Goal: Task Accomplishment & Management: Use online tool/utility

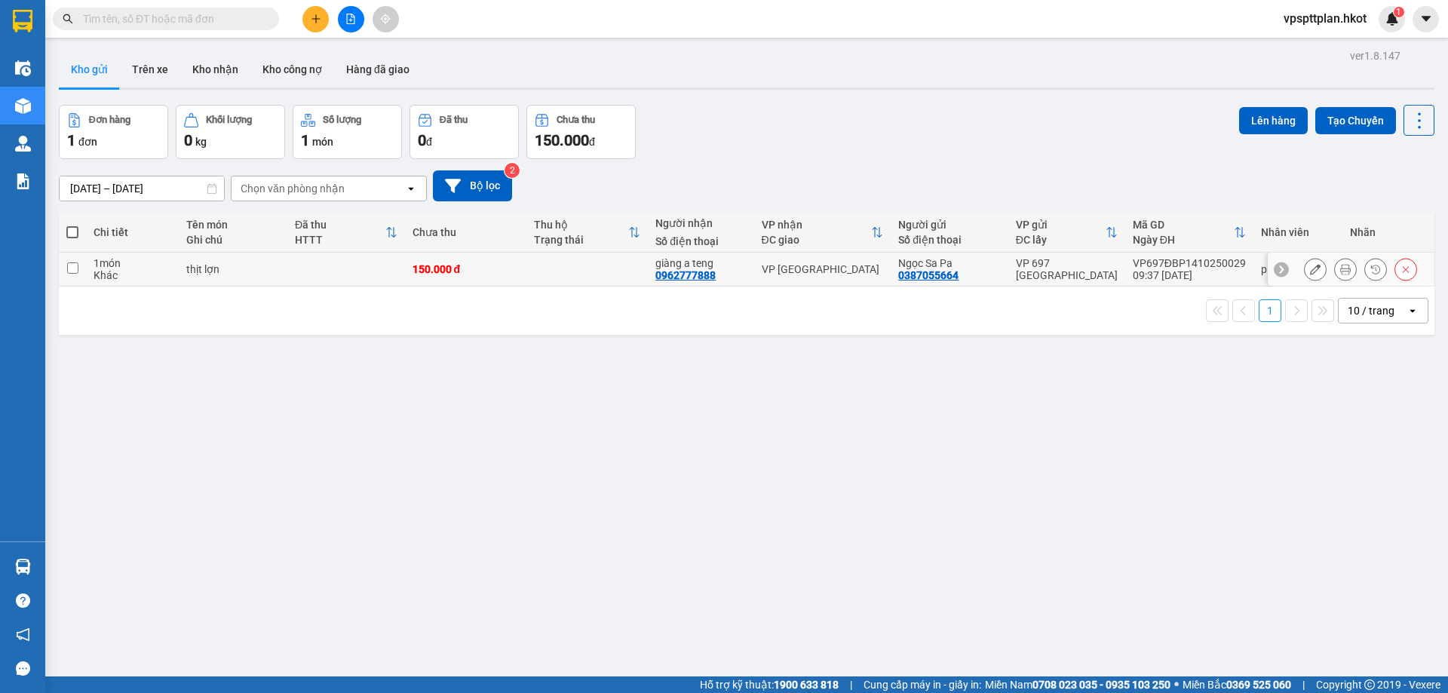
click at [519, 273] on div "150.000 đ" at bounding box center [466, 269] width 106 height 12
checkbox input "true"
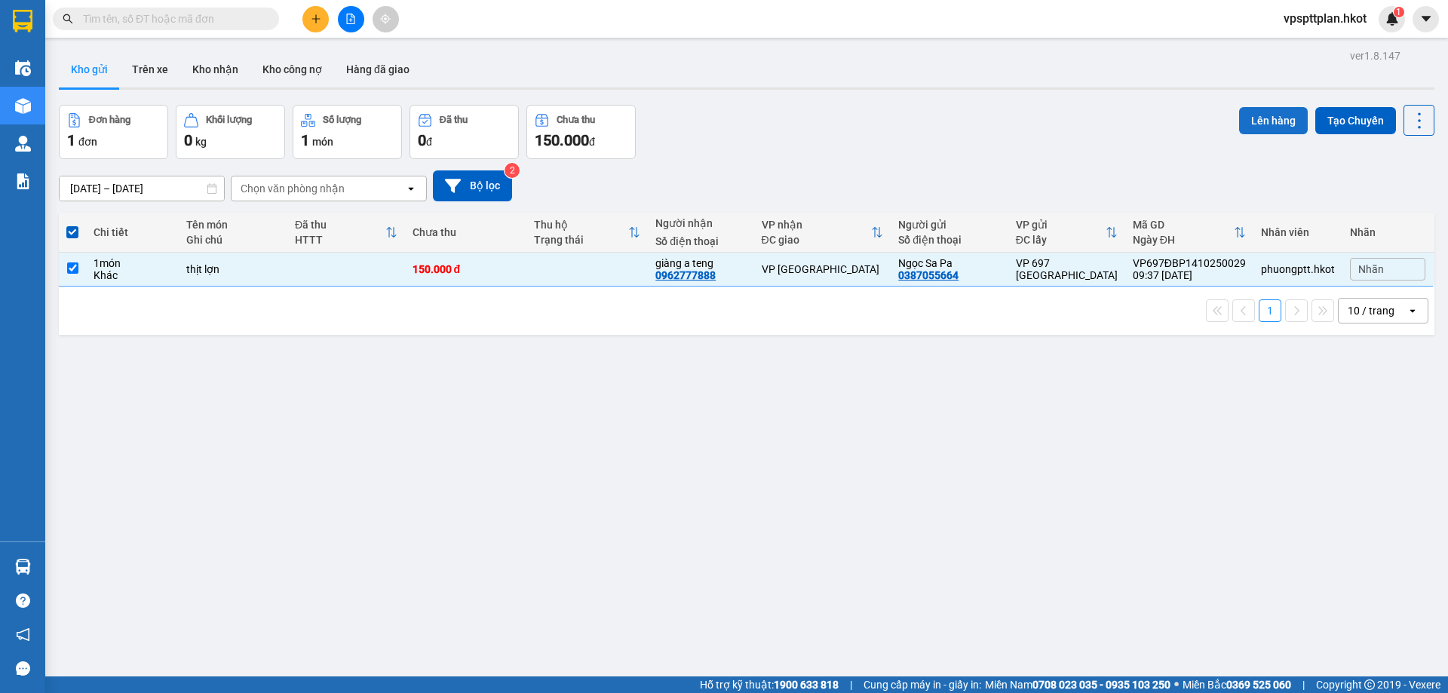
click at [1262, 113] on button "Lên hàng" at bounding box center [1273, 120] width 69 height 27
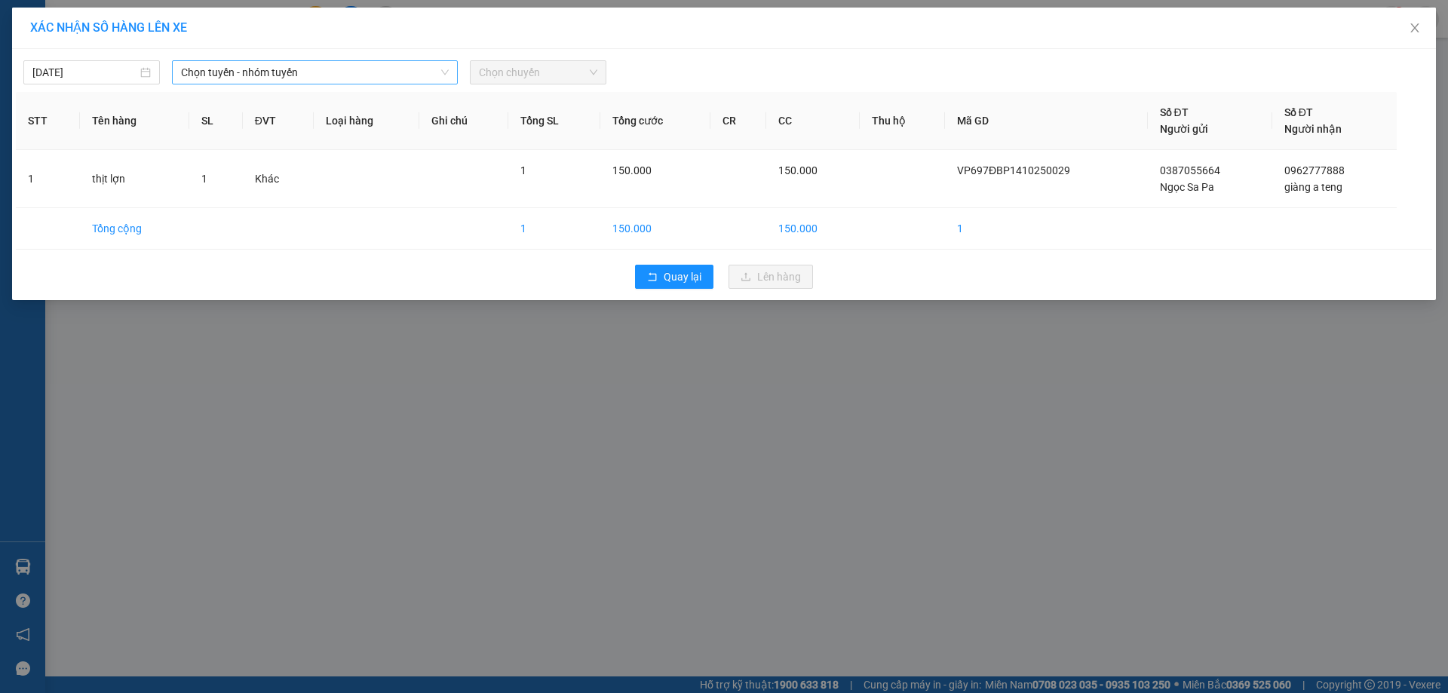
click at [269, 77] on span "Chọn tuyến - nhóm tuyến" at bounding box center [315, 72] width 268 height 23
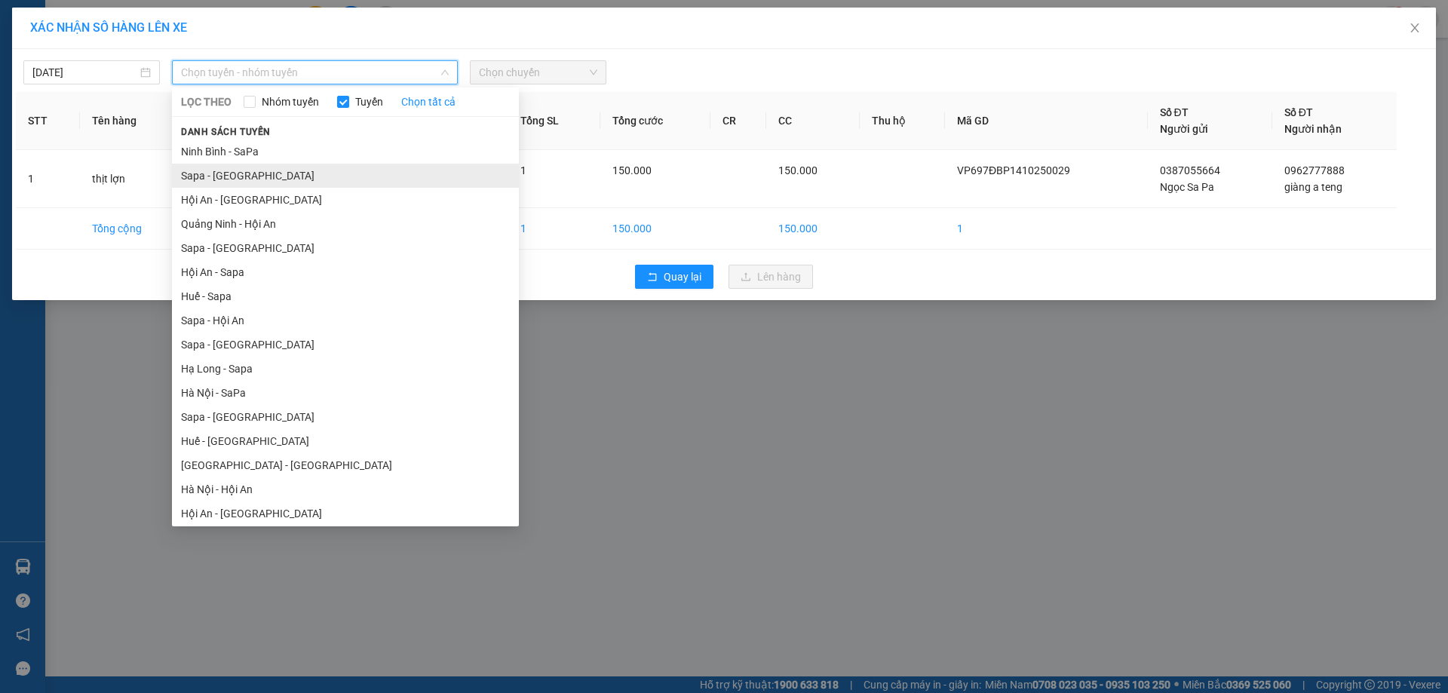
click at [255, 172] on li "Sapa - Ninh Bình" at bounding box center [345, 176] width 347 height 24
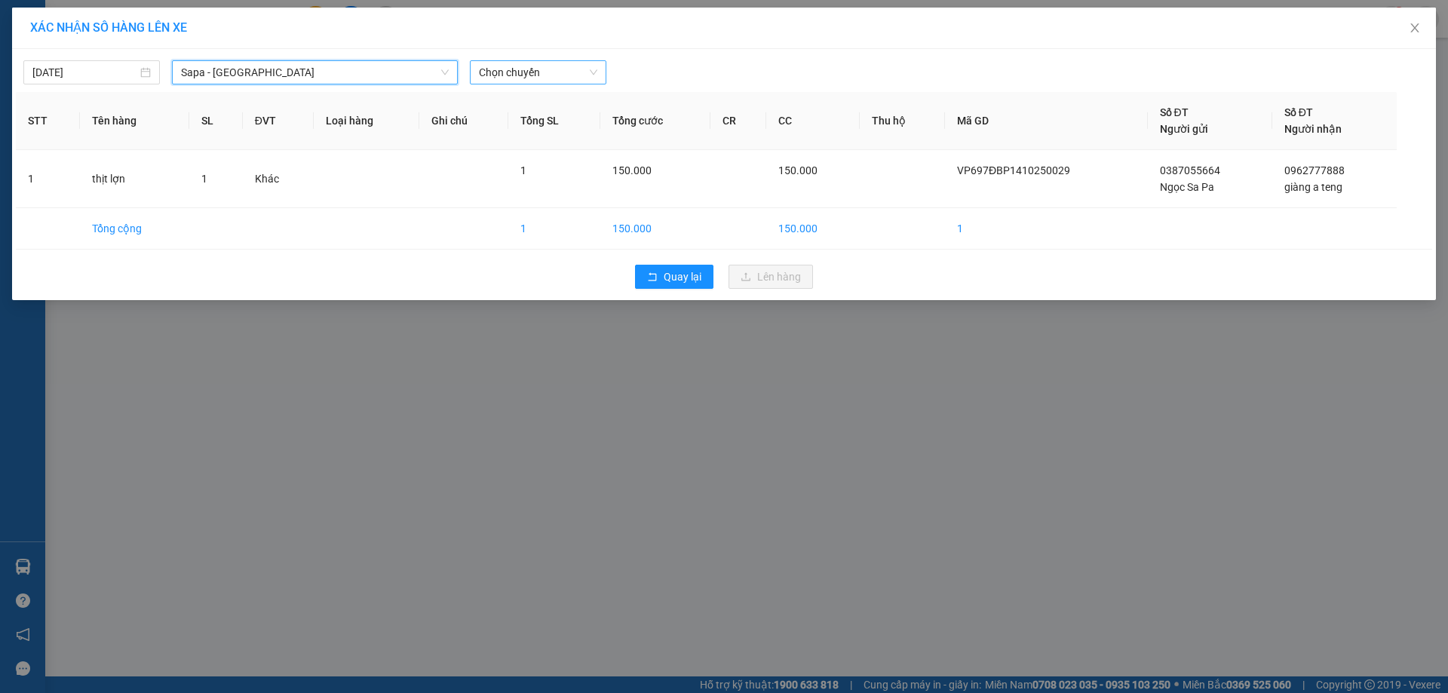
click at [519, 78] on span "Chọn chuyến" at bounding box center [538, 72] width 118 height 23
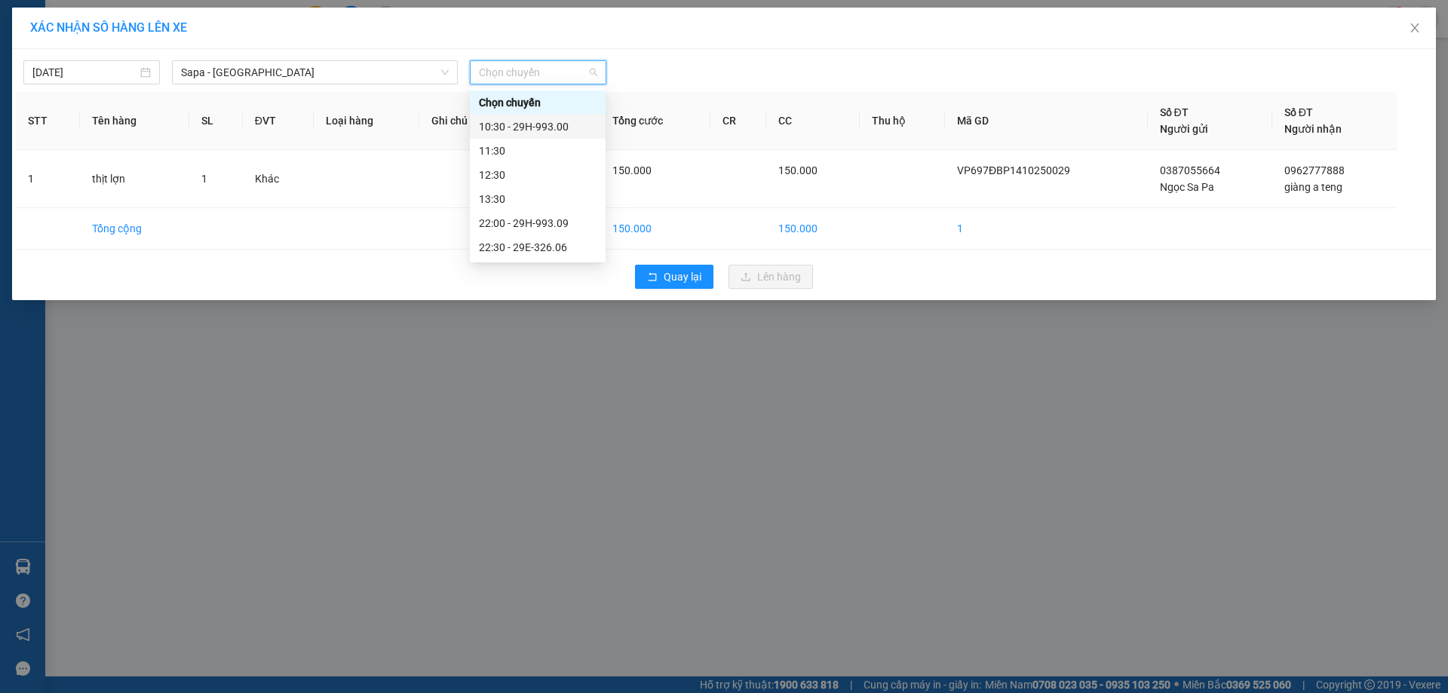
click at [539, 123] on div "10:30 - 29H-993.00" at bounding box center [538, 126] width 118 height 17
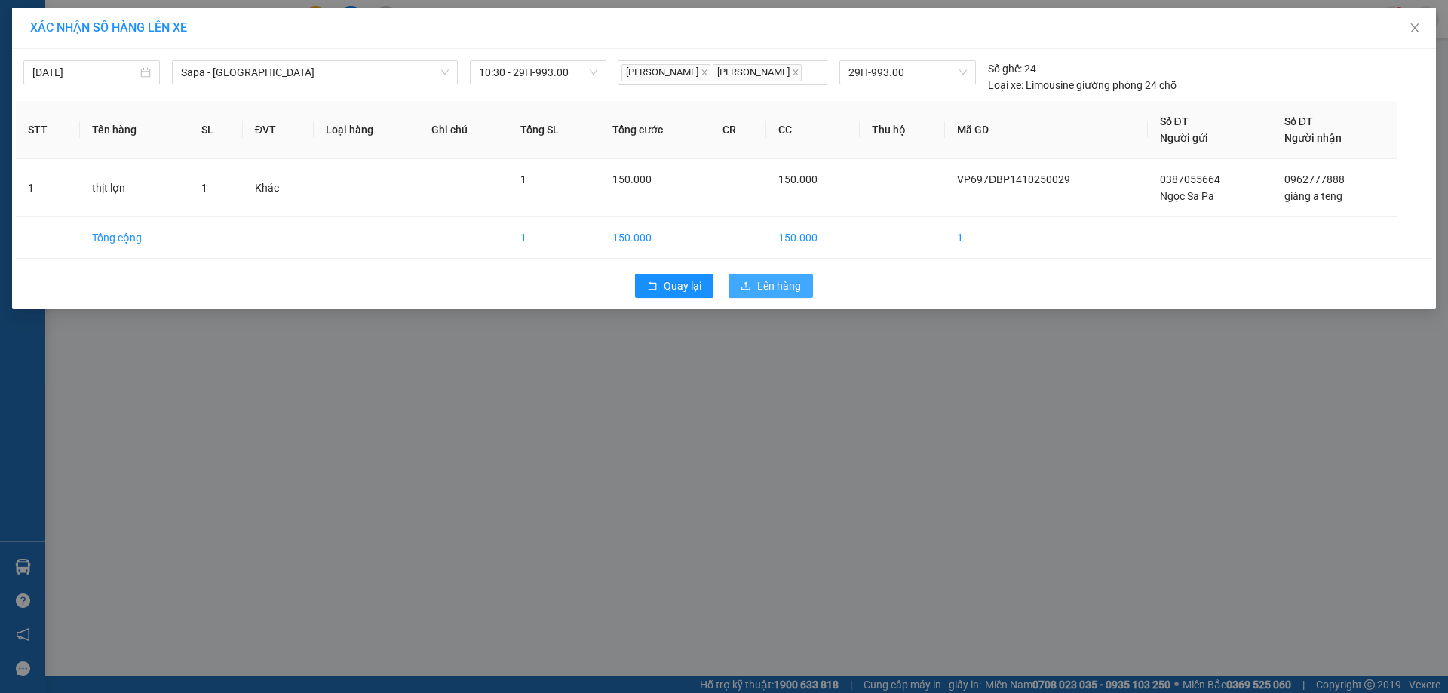
click at [767, 282] on span "Lên hàng" at bounding box center [779, 286] width 44 height 17
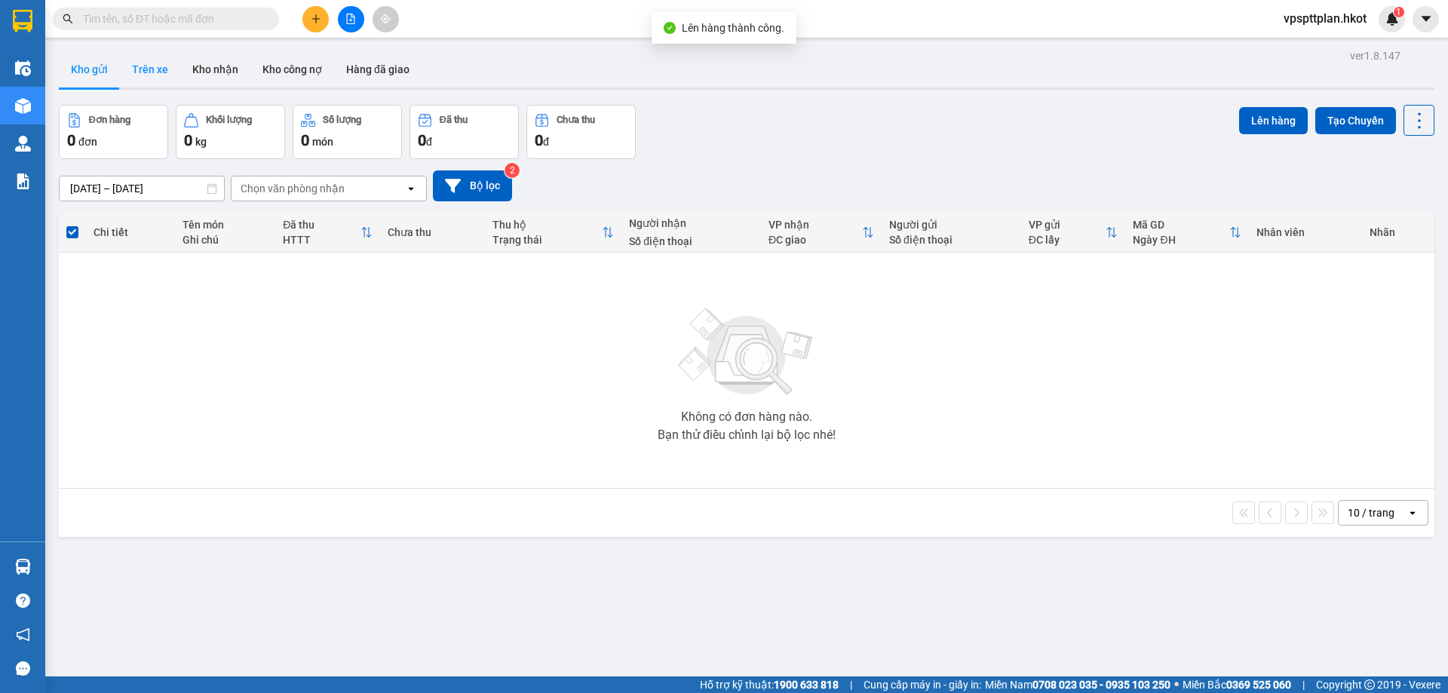
click at [167, 71] on button "Trên xe" at bounding box center [150, 69] width 60 height 36
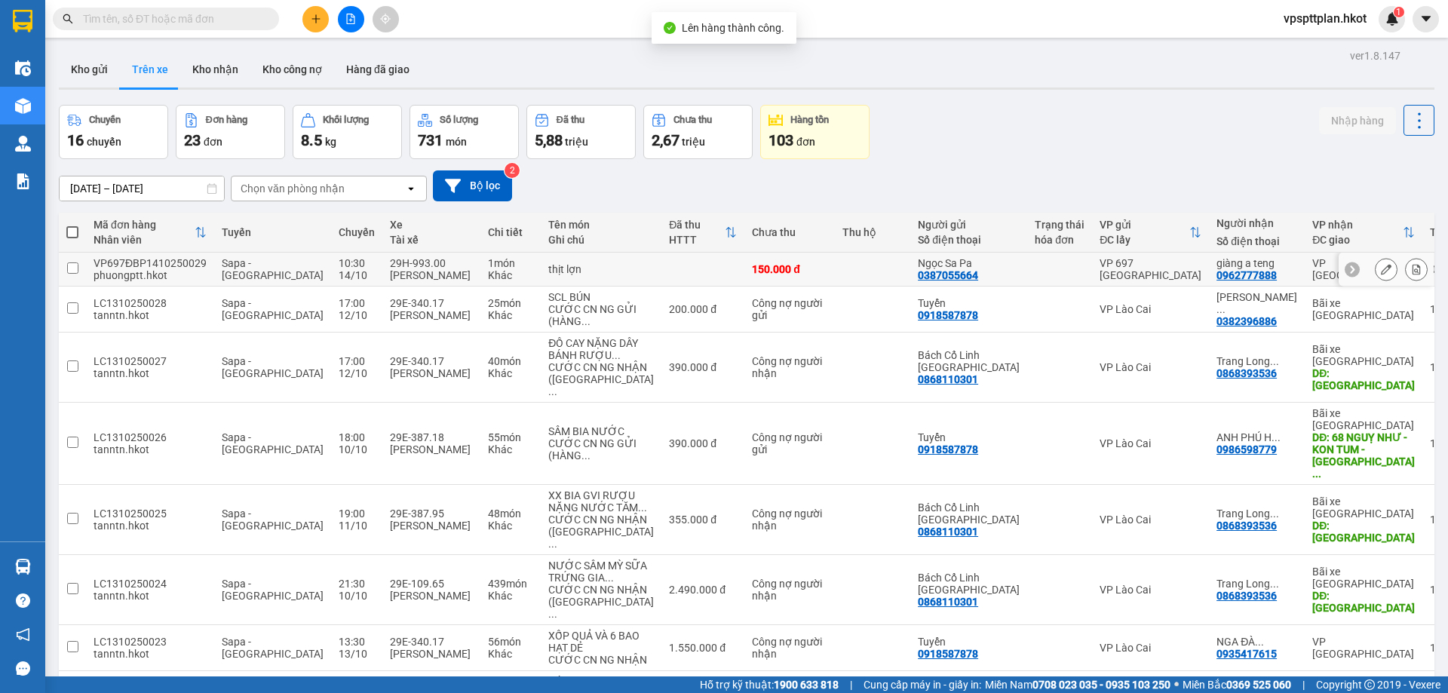
click at [765, 269] on div "150.000 đ" at bounding box center [789, 269] width 75 height 12
checkbox input "true"
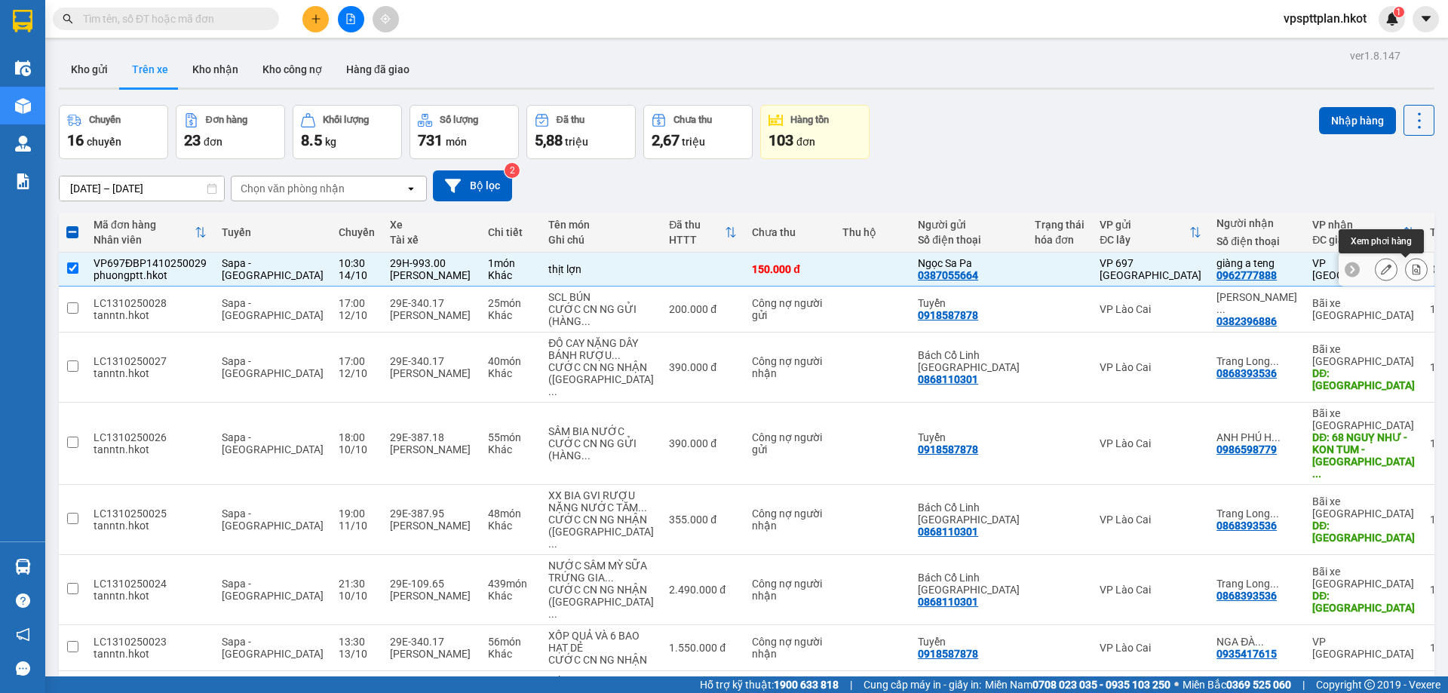
click at [1406, 268] on button at bounding box center [1416, 269] width 21 height 26
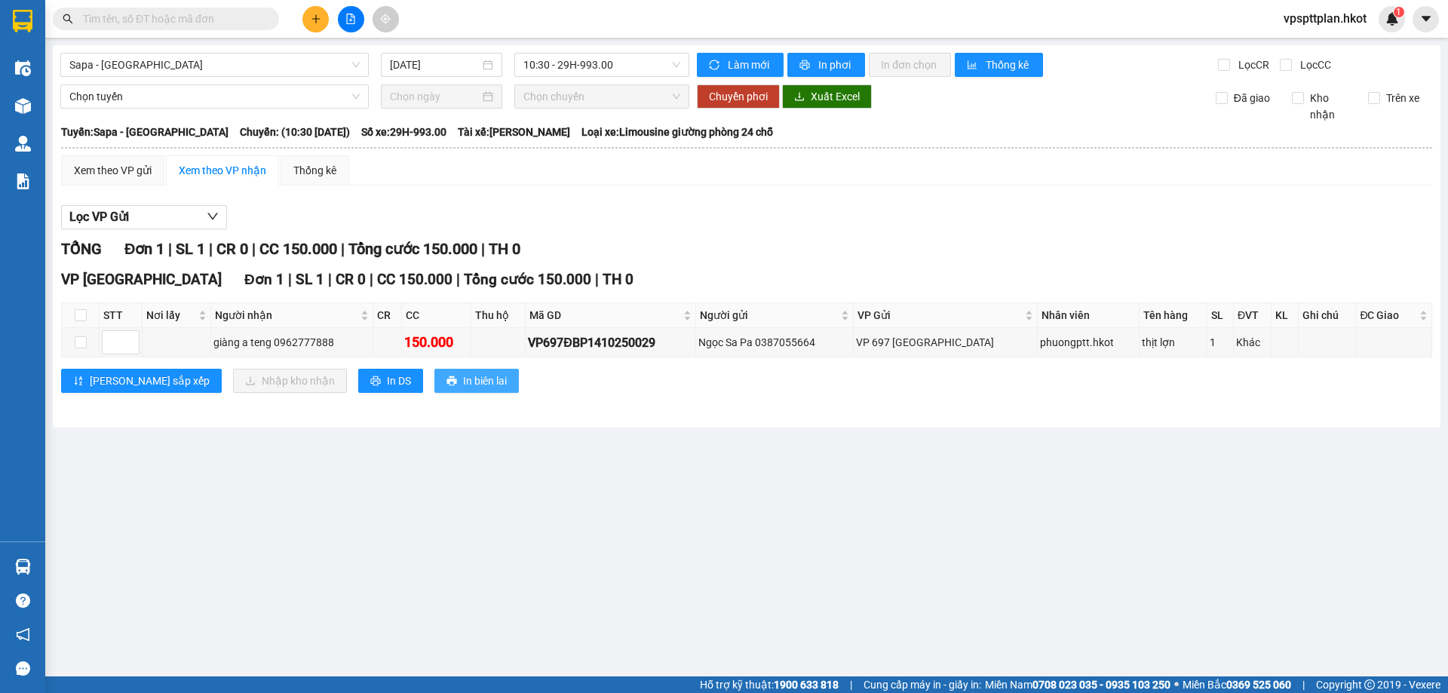
click at [463, 378] on span "In biên lai" at bounding box center [485, 381] width 44 height 17
click at [844, 60] on span "In phơi" at bounding box center [835, 65] width 35 height 17
click at [923, 356] on td "VP 697 [GEOGRAPHIC_DATA]" at bounding box center [946, 342] width 185 height 29
